Goal: Navigation & Orientation: Find specific page/section

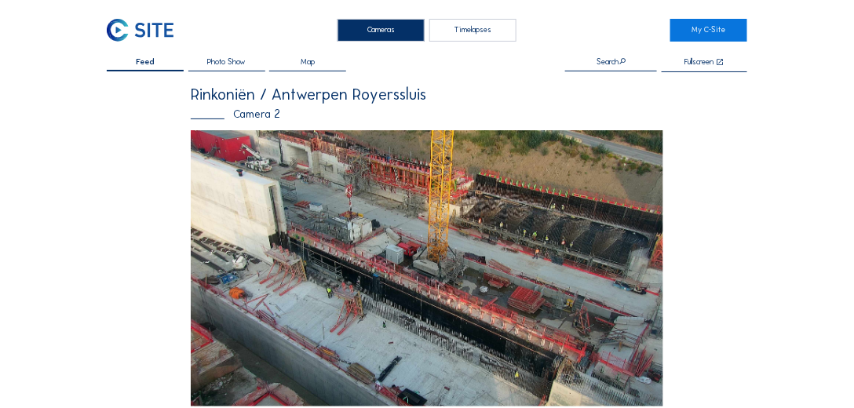
click at [163, 28] on img at bounding box center [140, 30] width 67 height 23
click at [147, 24] on img at bounding box center [140, 30] width 67 height 23
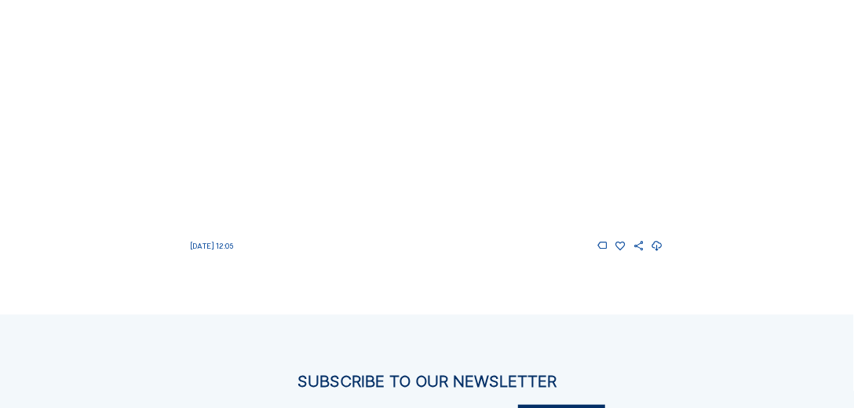
scroll to position [1533, 0]
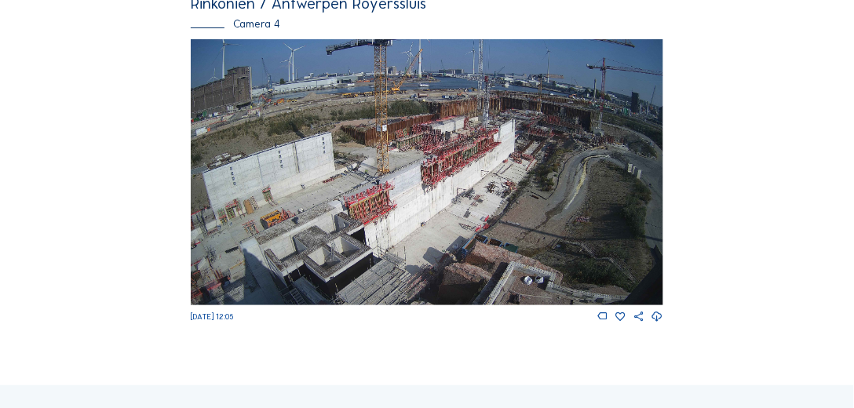
drag, startPoint x: 441, startPoint y: 201, endPoint x: 716, endPoint y: 188, distance: 275.6
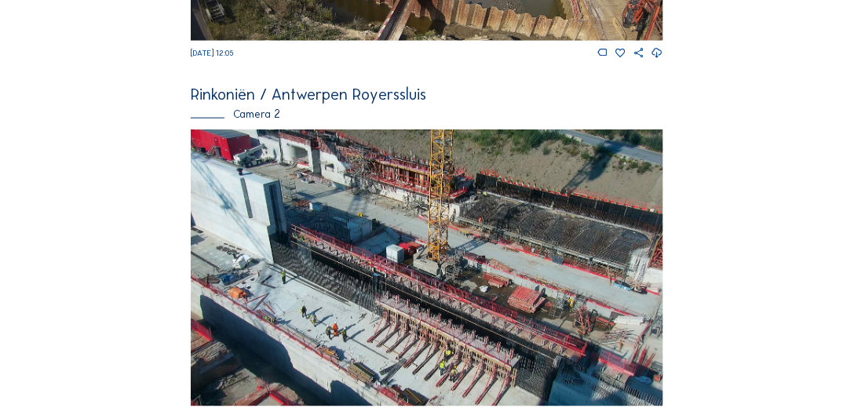
scroll to position [403, 0]
